Goal: Find specific page/section: Find specific page/section

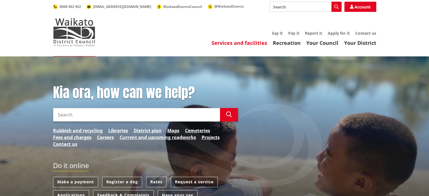
click at [251, 42] on link "Services and facilities" at bounding box center [240, 43] width 56 height 7
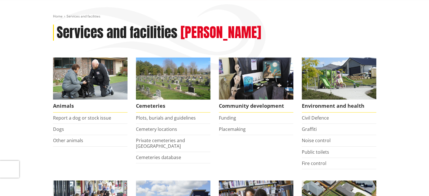
scroll to position [56, 0]
click at [179, 119] on link "Plots, burials and guidelines" at bounding box center [166, 118] width 60 height 6
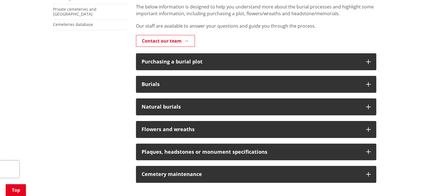
scroll to position [169, 0]
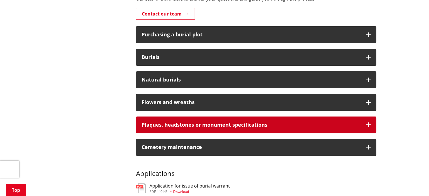
click at [204, 125] on div "Plaques, headstones or monument specifications" at bounding box center [251, 125] width 219 height 6
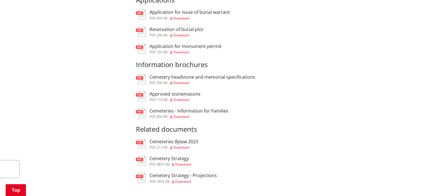
scroll to position [536, 0]
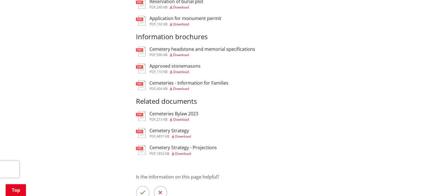
click at [183, 67] on h3 "Approved stonemasons" at bounding box center [175, 65] width 51 height 5
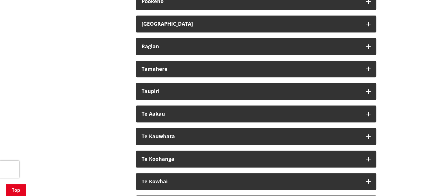
scroll to position [563, 0]
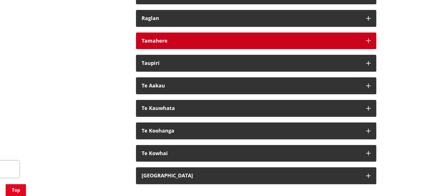
click at [170, 40] on h3 "Tamahere" at bounding box center [251, 41] width 219 height 6
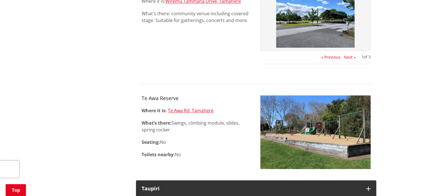
scroll to position [732, 0]
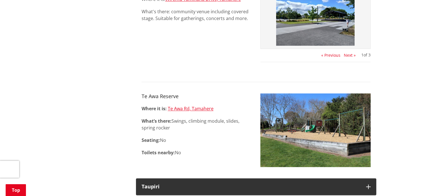
click at [348, 54] on button "Next »" at bounding box center [350, 55] width 12 height 5
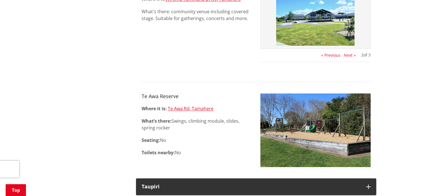
click at [348, 54] on button "Next »" at bounding box center [350, 55] width 12 height 5
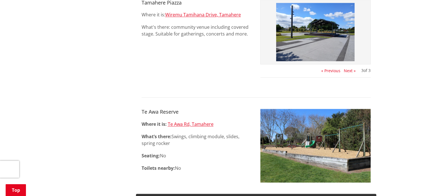
scroll to position [704, 0]
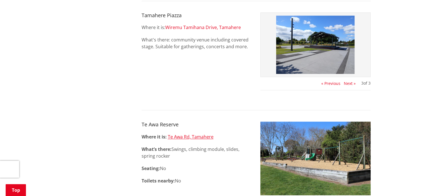
click at [214, 28] on link "Wiremu Tamihana Drive, Tamahere" at bounding box center [203, 27] width 76 height 6
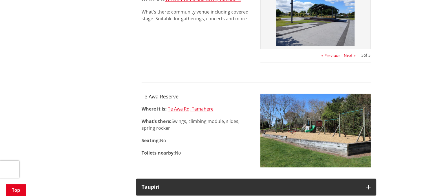
scroll to position [732, 0]
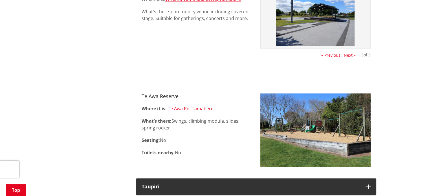
click at [194, 107] on link "Te Awa Rd, Tamahere" at bounding box center [191, 109] width 46 height 6
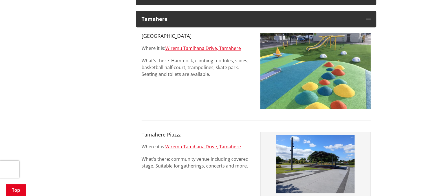
scroll to position [563, 0]
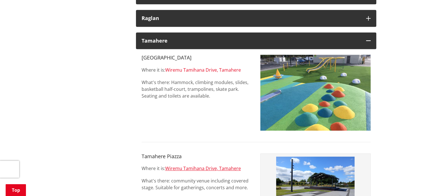
click at [208, 69] on link "Wiremu Tamihana Drive, Tamahere" at bounding box center [203, 70] width 76 height 6
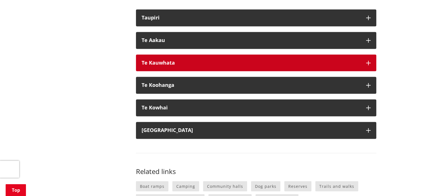
scroll to position [902, 0]
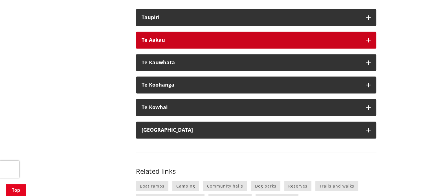
click at [369, 38] on icon "button" at bounding box center [368, 40] width 5 height 5
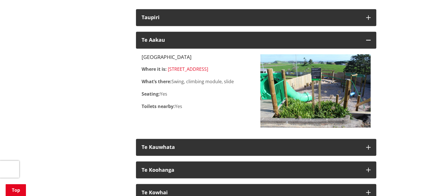
click at [201, 69] on link "612 Te Aakau Road, Te Aakau" at bounding box center [188, 69] width 40 height 6
